Goal: Register for event/course

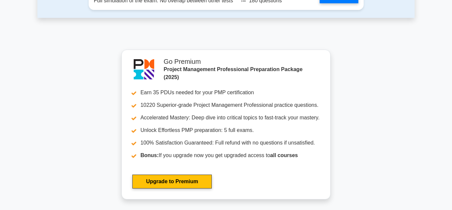
scroll to position [2211, 0]
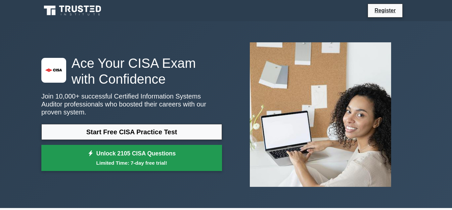
click at [147, 164] on link "Unlock 2105 CISA Questions Limited Time: 7-day free trial!" at bounding box center [131, 158] width 181 height 26
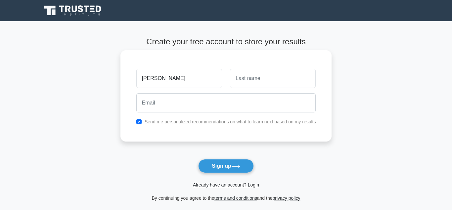
type input "[PERSON_NAME]"
click at [249, 80] on input "text" at bounding box center [273, 78] width 86 height 19
type input "ikechukwu"
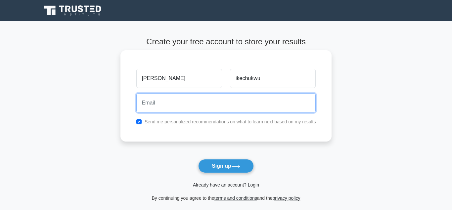
click at [153, 101] on input "email" at bounding box center [226, 102] width 180 height 19
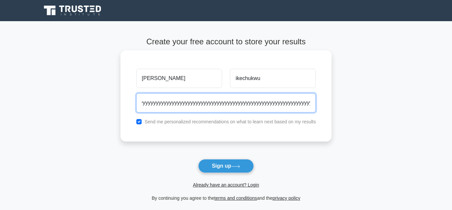
scroll to position [0, 1752]
click at [248, 103] on input "edityyyyyyyyyyyyyyyyyyyyyyyyyyyyyyyyyyyyyyyyyyyyyyyyyyyyyyyyyyyyyyyyyyyyyyyyyyy…" at bounding box center [226, 102] width 180 height 19
click at [310, 98] on input "edityyyyyyyyyyyyyyyyyyyyyyyyyyyyyyyyyyyyyyyyyyyyyyyyyyyyyyyyyyyyyyyyyyyyyyyyyyy…" at bounding box center [226, 102] width 180 height 19
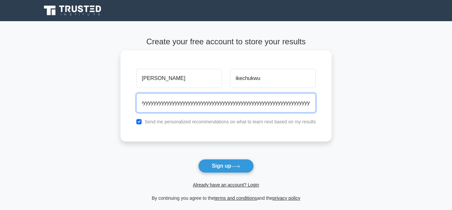
click at [310, 98] on input "edityyyyyyyyyyyyyyyyyyyyyyyyyyyyyyyyyyyyyyyyyyyyyyyyyyyyyyyyyyyyyyyyyyyyyyyyyyy…" at bounding box center [226, 102] width 180 height 19
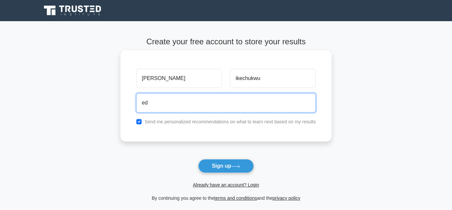
type input "e"
click at [251, 103] on input "email" at bounding box center [226, 102] width 180 height 19
type input "e"
type input "edirlit"
